Goal: Transaction & Acquisition: Purchase product/service

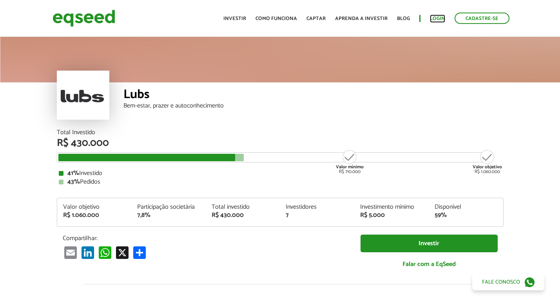
click at [441, 18] on link "Login" at bounding box center [437, 18] width 15 height 5
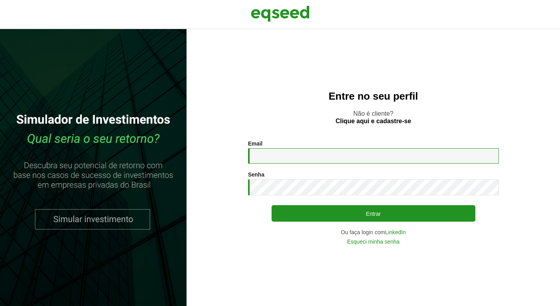
click at [319, 155] on input "Email *" at bounding box center [373, 155] width 251 height 15
type input "**********"
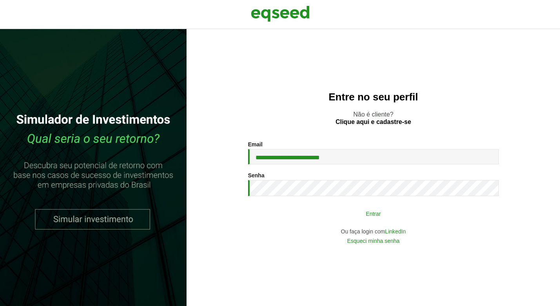
click at [336, 220] on button "Entrar" at bounding box center [374, 213] width 204 height 15
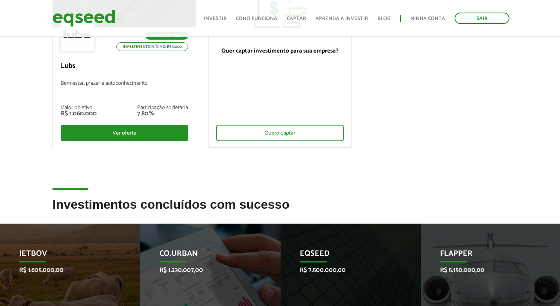
scroll to position [137, 0]
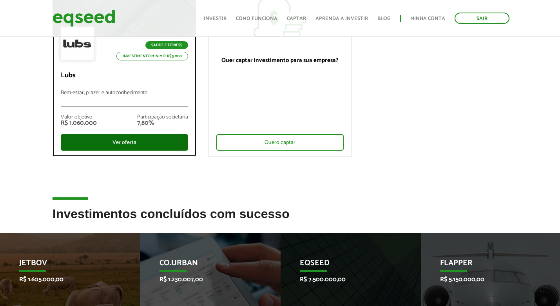
click at [108, 143] on div "Ver oferta" at bounding box center [124, 142] width 127 height 16
